Goal: Task Accomplishment & Management: Complete application form

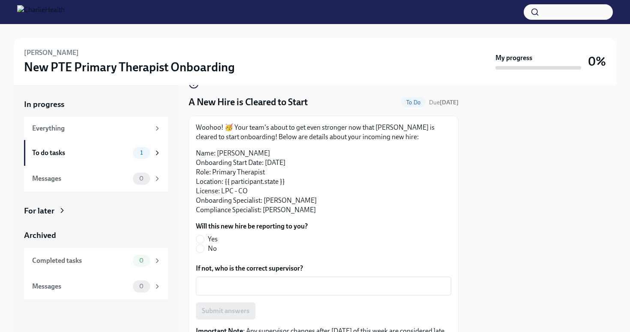
scroll to position [78, 0]
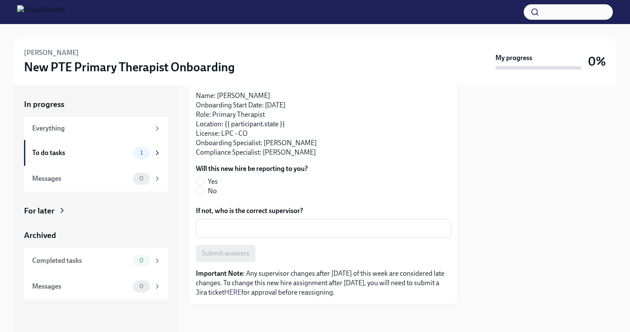
click at [213, 179] on span "Yes" at bounding box center [213, 181] width 10 height 9
click at [204, 179] on input "Yes" at bounding box center [200, 182] width 8 height 8
radio input "true"
click at [227, 252] on span "Submit answers" at bounding box center [226, 253] width 48 height 9
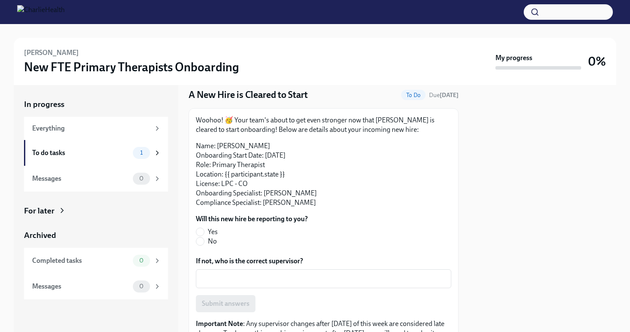
scroll to position [33, 0]
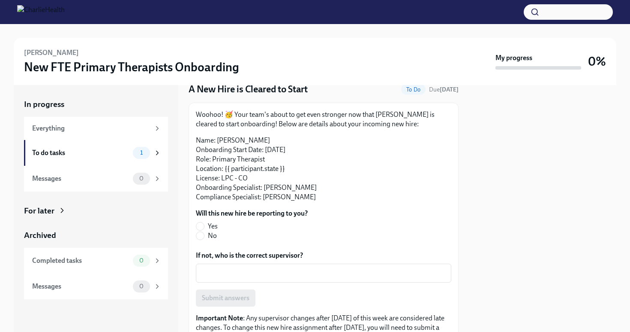
click at [214, 225] on span "Yes" at bounding box center [213, 225] width 10 height 9
click at [204, 225] on input "Yes" at bounding box center [200, 226] width 8 height 8
radio input "true"
click at [235, 298] on span "Submit answers" at bounding box center [226, 297] width 48 height 9
